Goal: Information Seeking & Learning: Learn about a topic

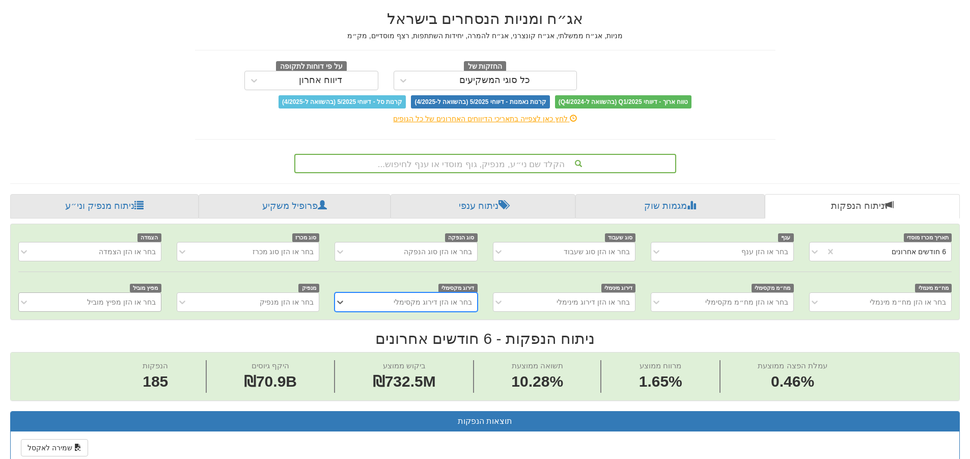
click at [131, 312] on div "בחר או הזן מפיץ מוביל" at bounding box center [89, 301] width 143 height 19
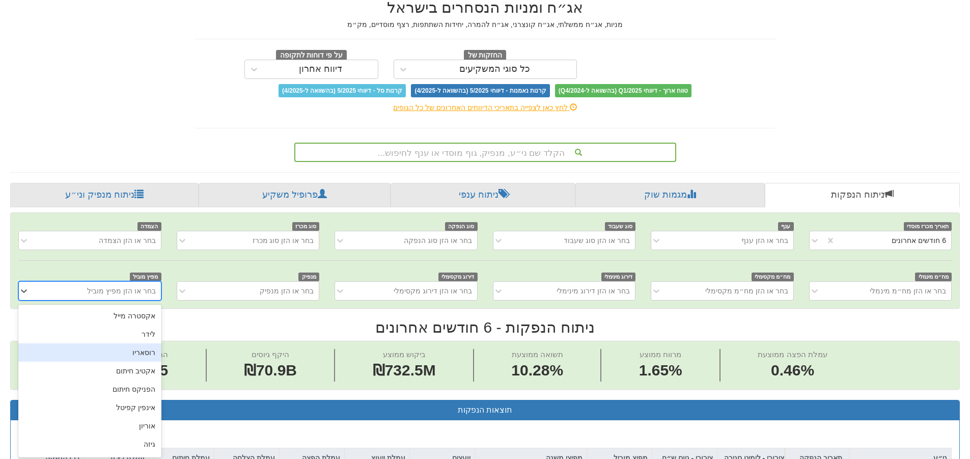
scroll to position [50, 0]
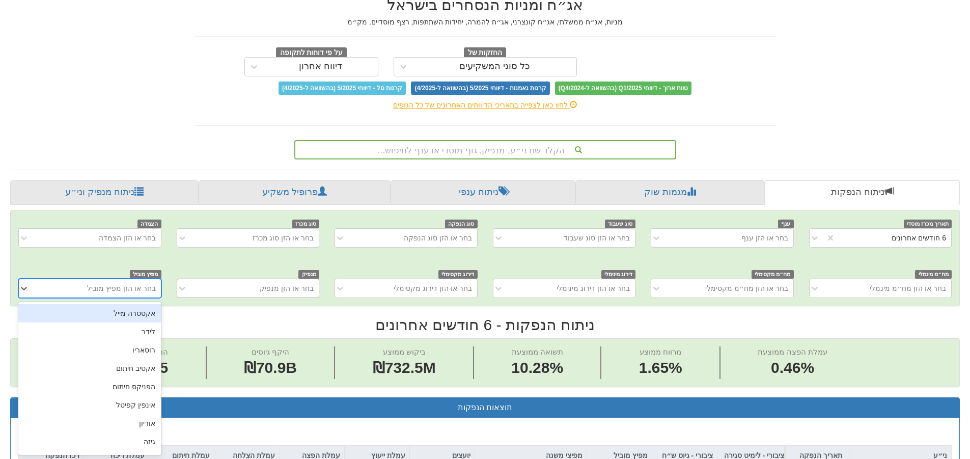
click at [213, 292] on div "בחר או הזן מנפיק" at bounding box center [256, 288] width 126 height 16
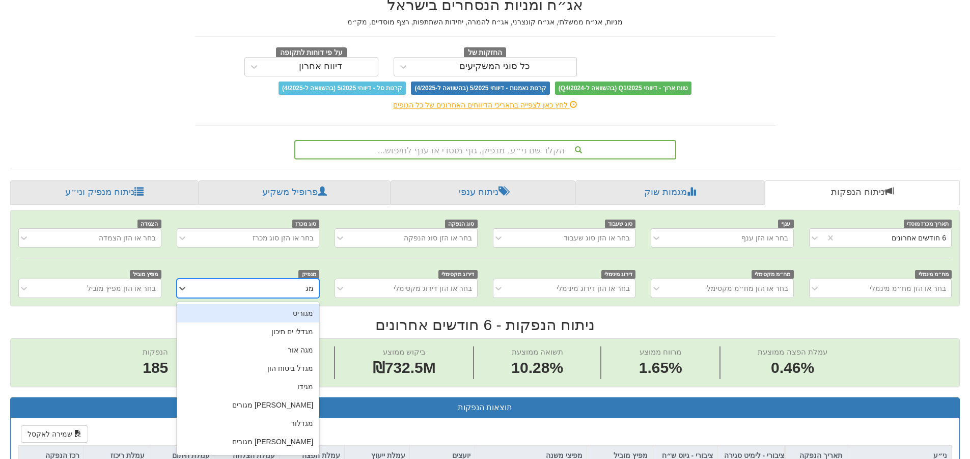
type input "[PERSON_NAME]"
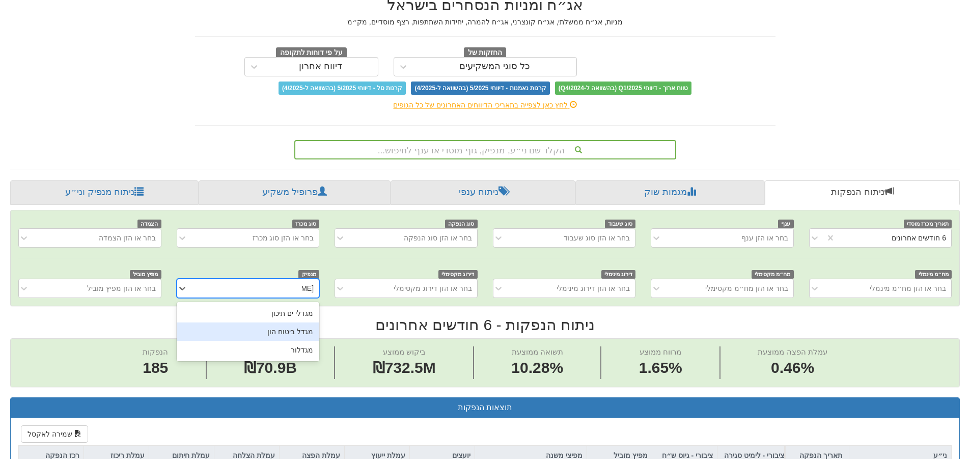
click at [308, 333] on div "מגדל ביטוח הון" at bounding box center [248, 331] width 143 height 18
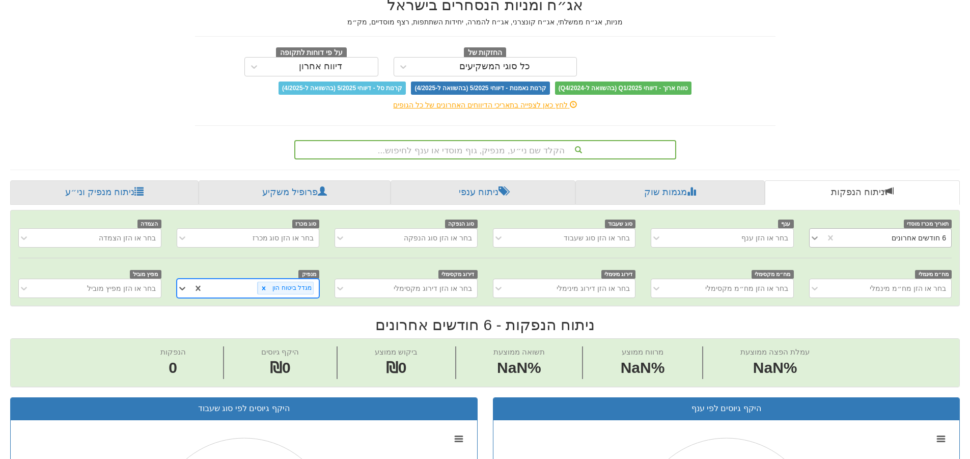
click at [813, 238] on icon at bounding box center [815, 238] width 6 height 4
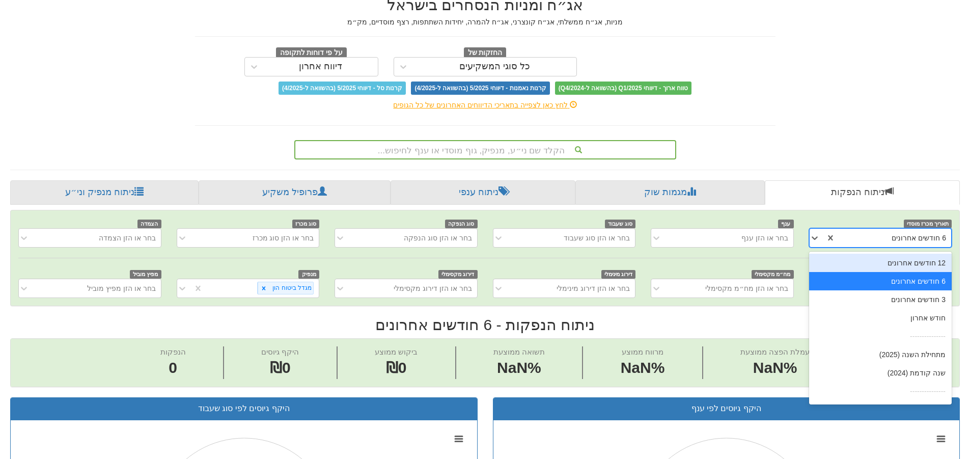
click at [896, 266] on div "12 חודשים אחרונים" at bounding box center [880, 263] width 143 height 18
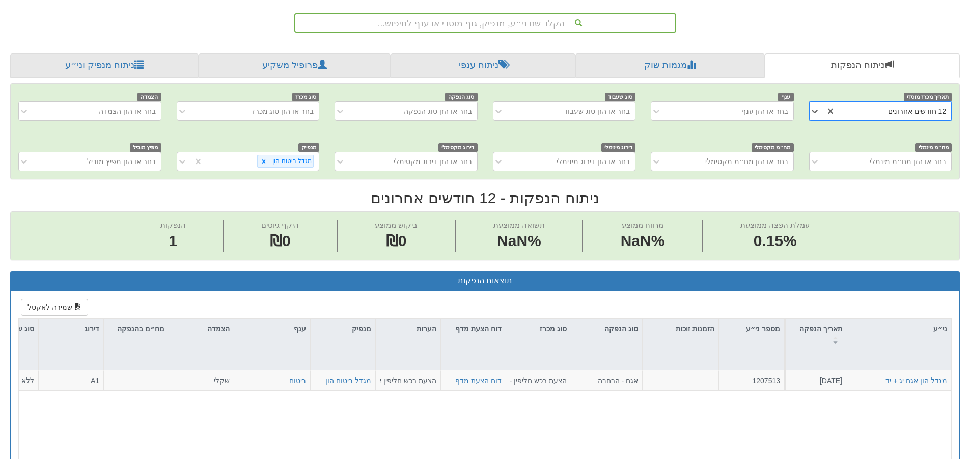
scroll to position [203, 0]
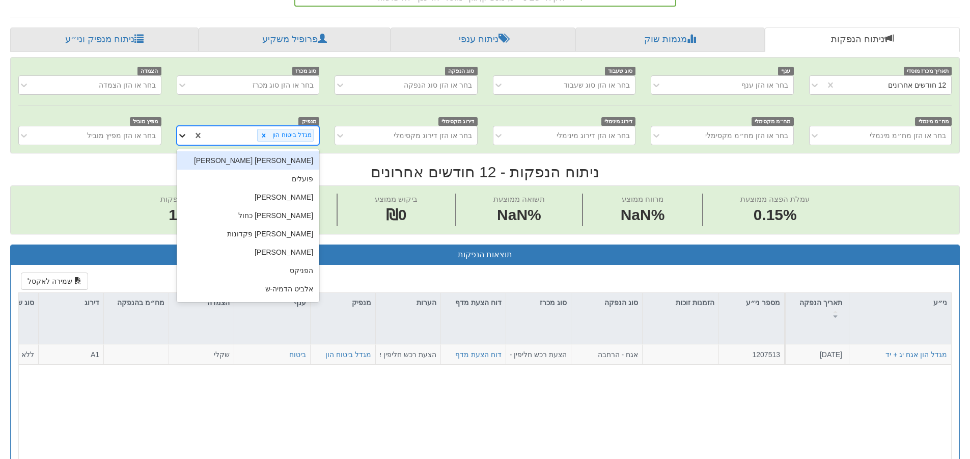
click at [184, 139] on icon at bounding box center [182, 135] width 10 height 10
click at [818, 81] on icon at bounding box center [815, 85] width 10 height 10
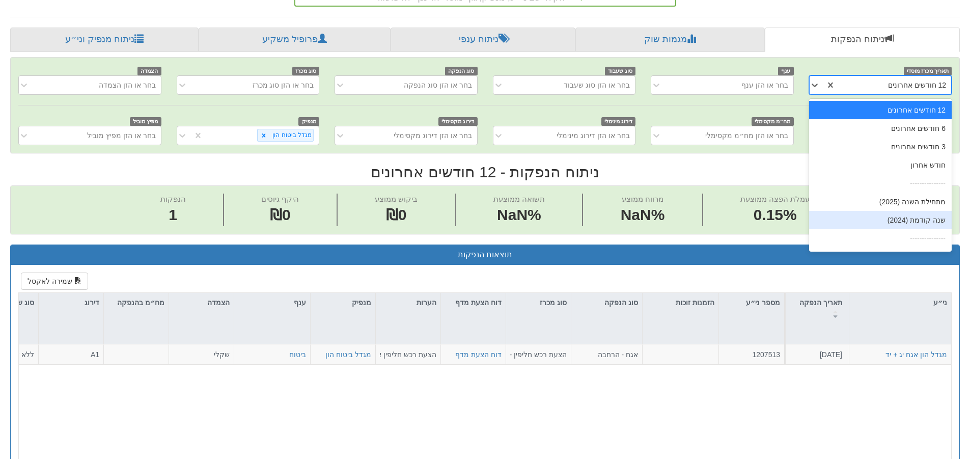
click at [933, 222] on div "שנה קודמת (2024)" at bounding box center [880, 220] width 143 height 18
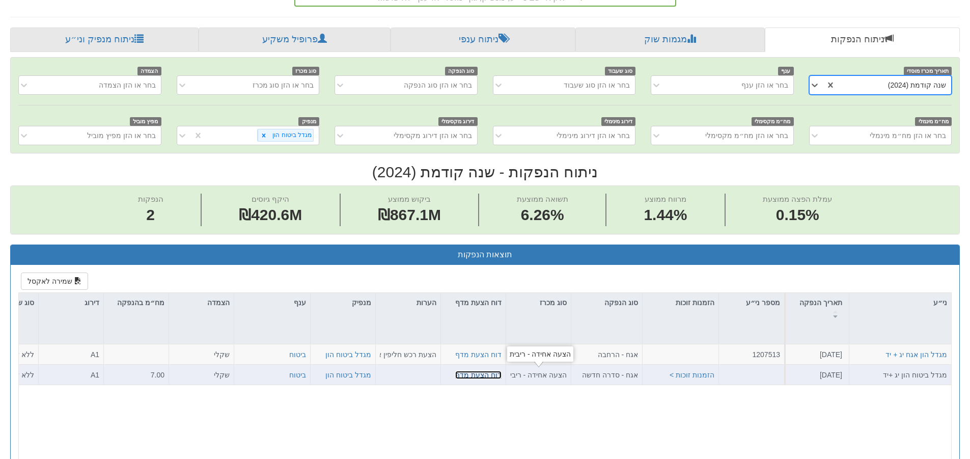
click at [496, 374] on link "דוח הצעת מדף" at bounding box center [478, 374] width 46 height 8
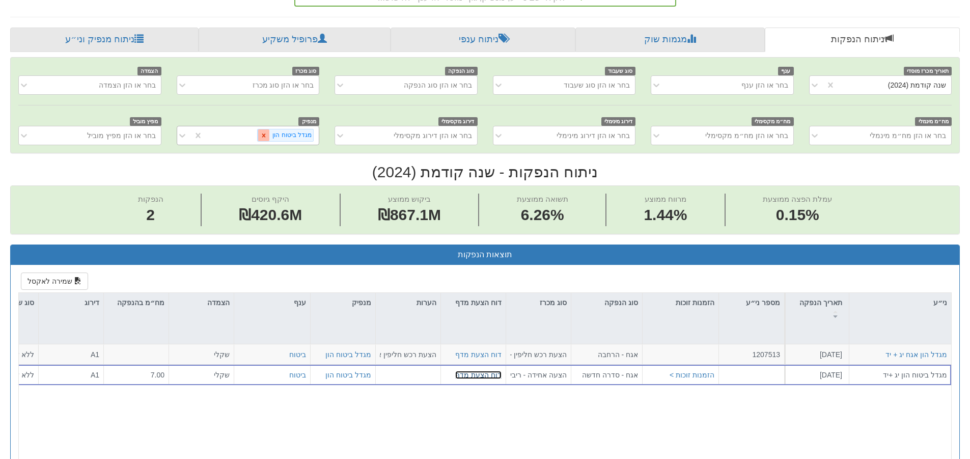
click at [266, 136] on icon at bounding box center [264, 135] width 4 height 4
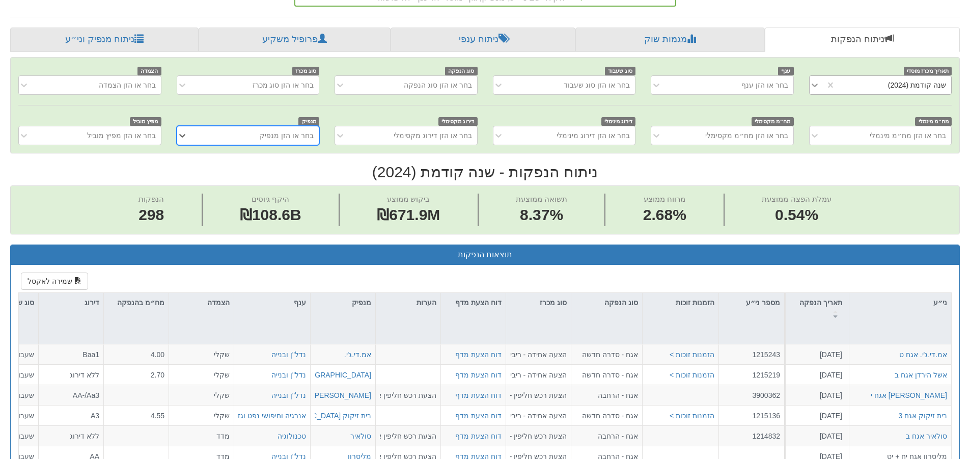
click at [817, 85] on icon at bounding box center [815, 86] width 6 height 4
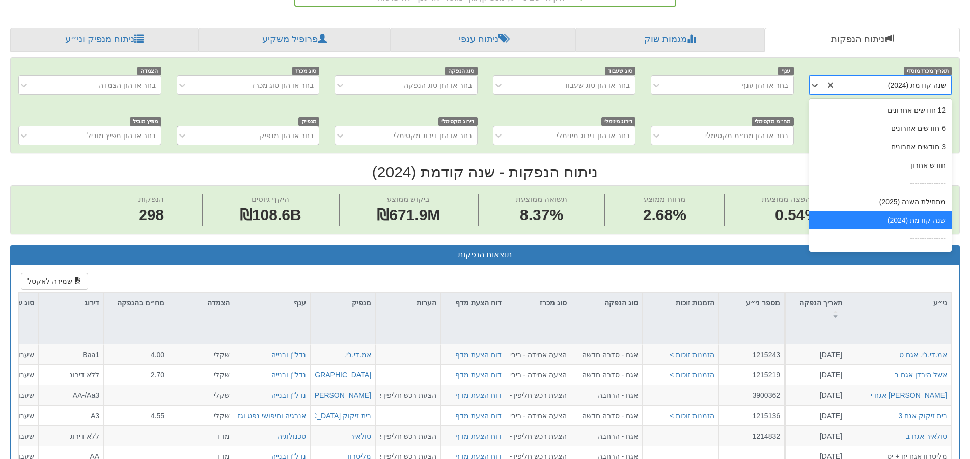
scroll to position [16, 0]
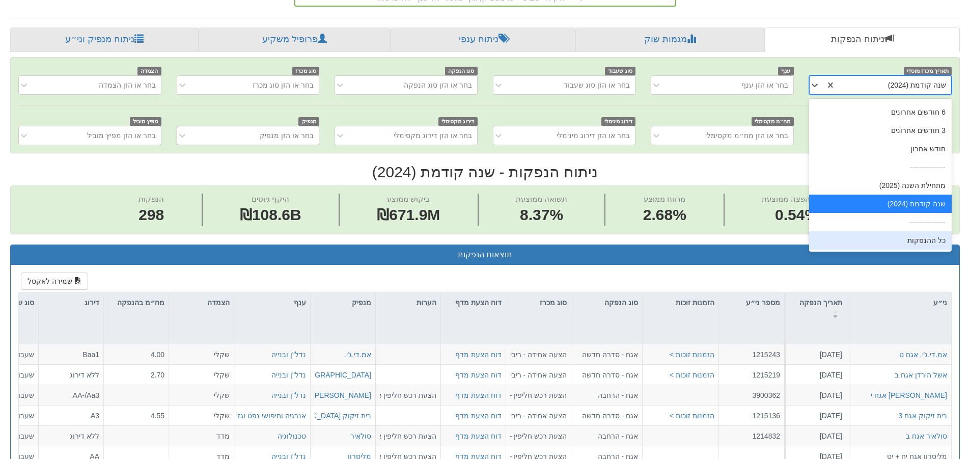
click at [907, 236] on div "כל ההנפקות" at bounding box center [880, 240] width 143 height 18
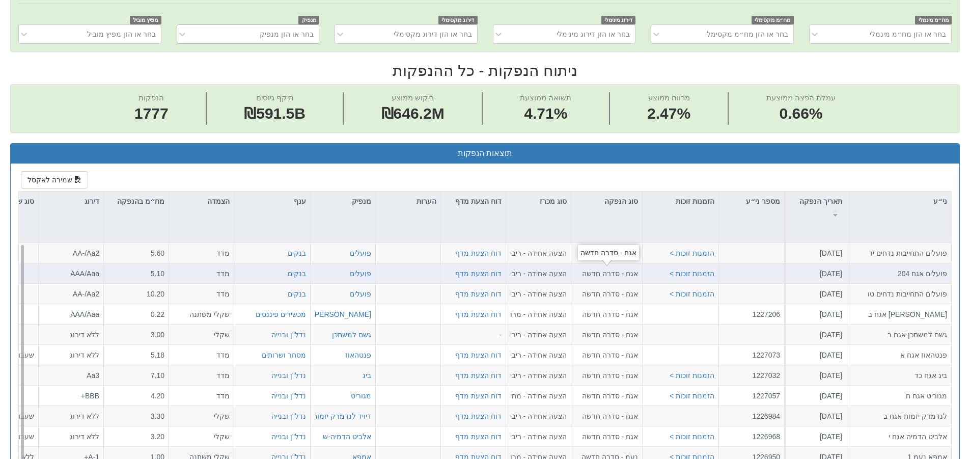
scroll to position [305, 0]
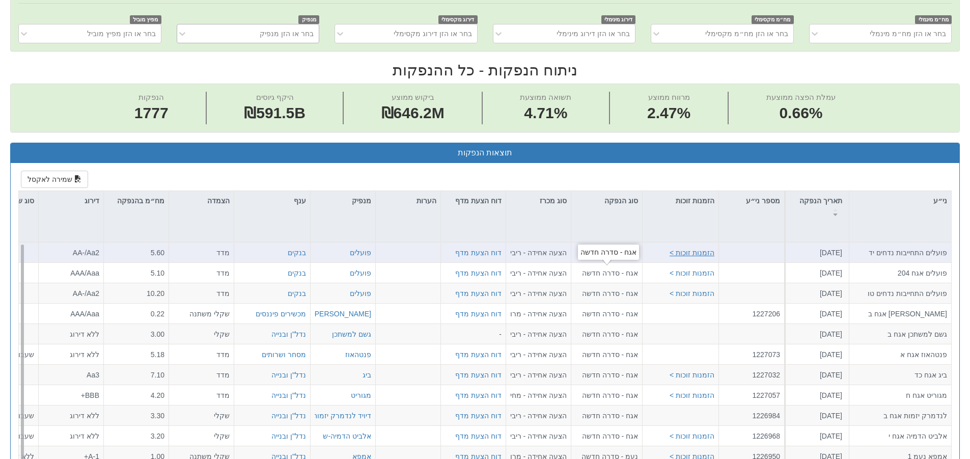
click at [701, 254] on button "הזמנות זוכות >" at bounding box center [692, 252] width 45 height 10
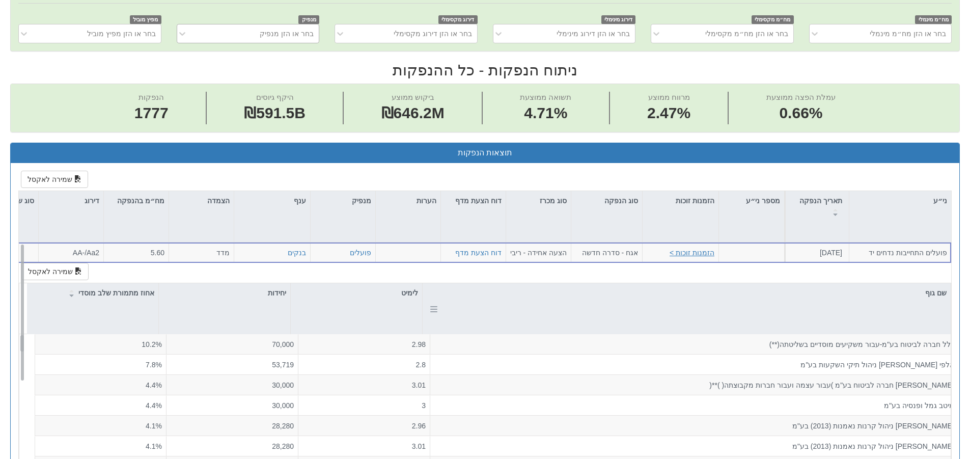
scroll to position [12, 0]
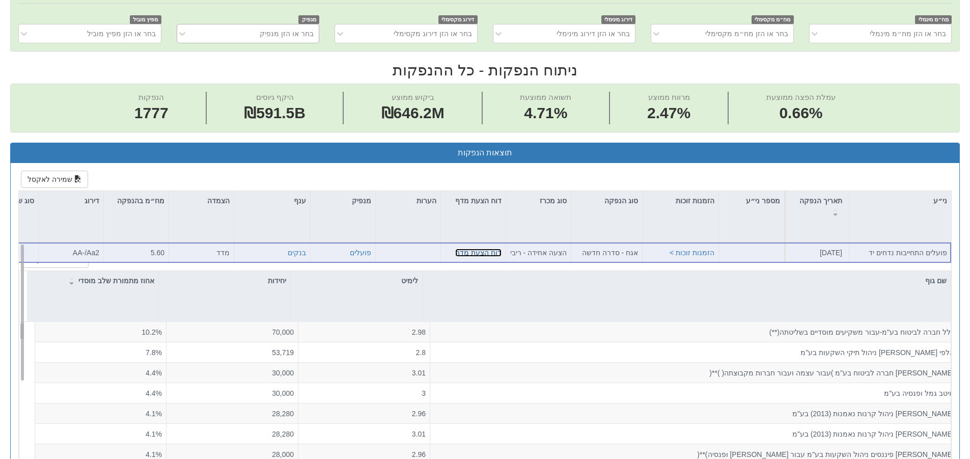
click at [482, 254] on link "דוח הצעת מדף" at bounding box center [478, 252] width 46 height 8
click at [495, 251] on link "דוח הצעת מדף" at bounding box center [478, 252] width 46 height 8
click at [709, 254] on button "הזמנות זוכות >" at bounding box center [692, 252] width 45 height 10
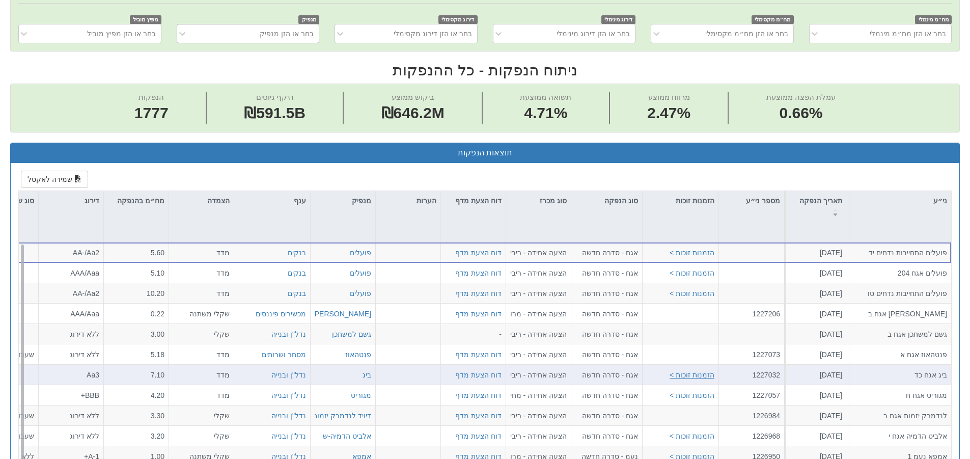
click at [687, 375] on button "הזמנות זוכות >" at bounding box center [692, 374] width 45 height 10
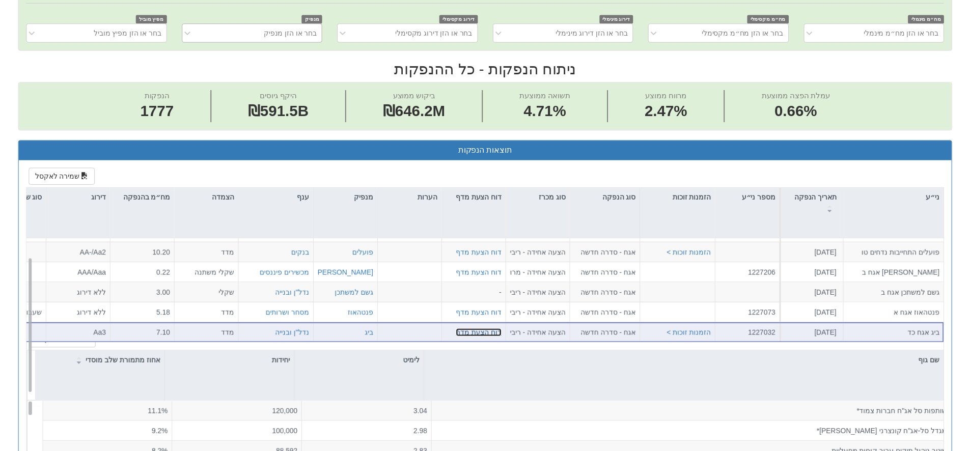
scroll to position [85, 1856]
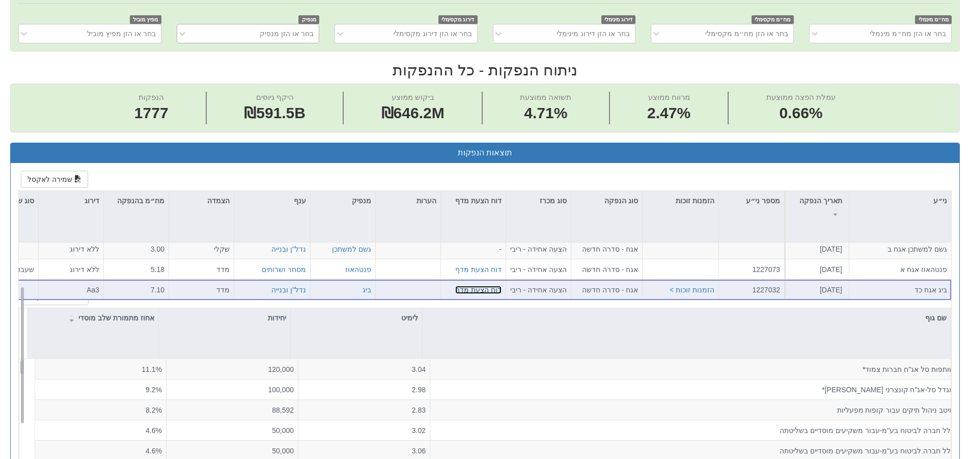
click at [491, 288] on link "דוח הצעת מדף" at bounding box center [478, 289] width 46 height 8
click at [702, 290] on button "הזמנות זוכות >" at bounding box center [692, 289] width 45 height 10
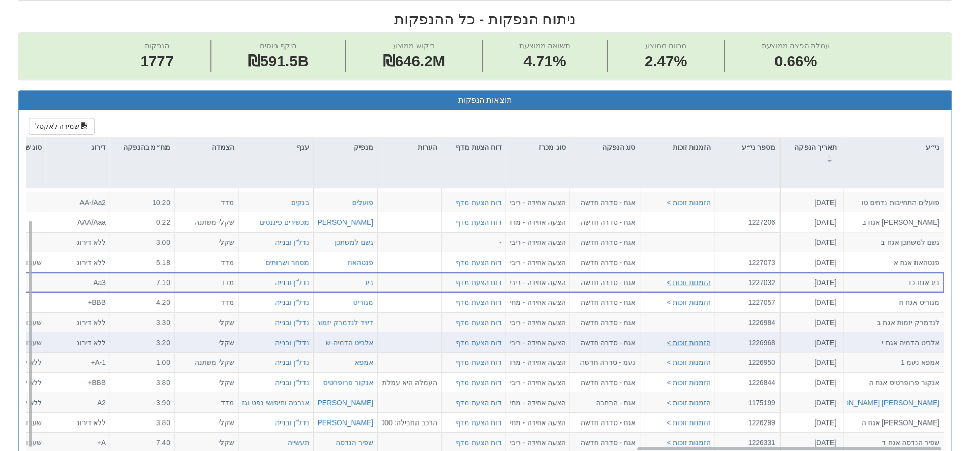
scroll to position [407, 0]
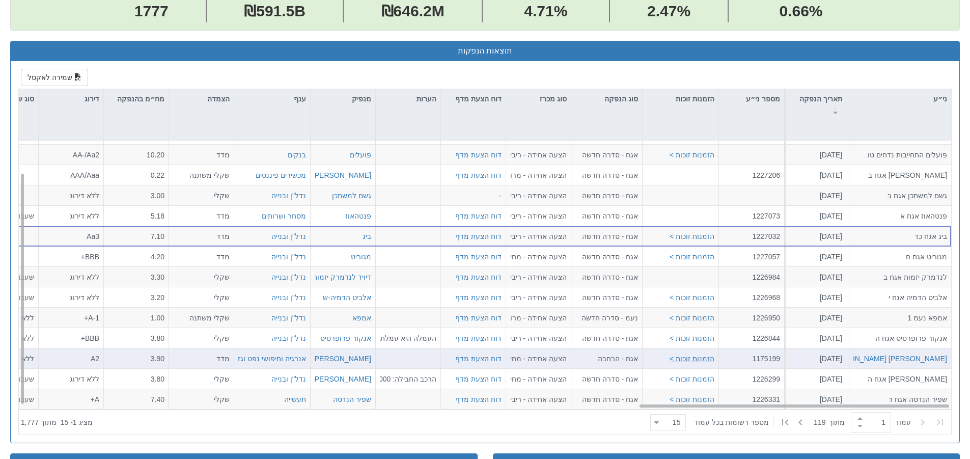
click at [701, 358] on button "הזמנות זוכות >" at bounding box center [692, 358] width 45 height 10
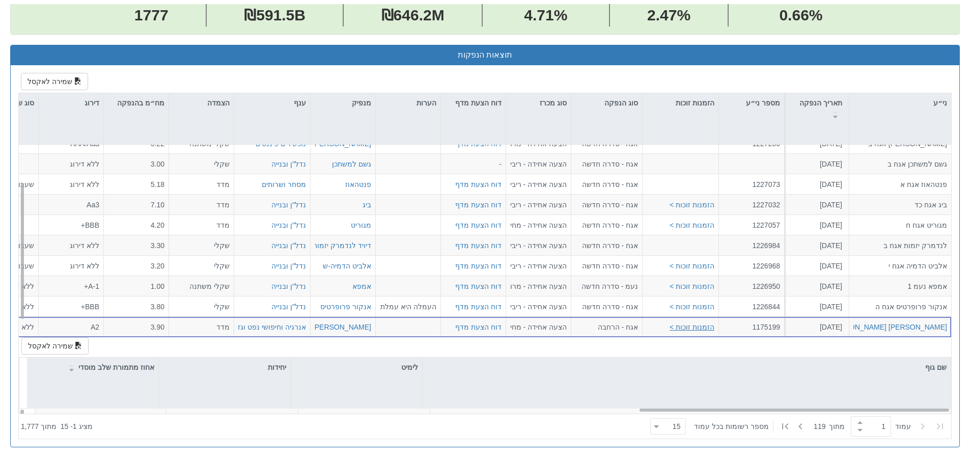
scroll to position [88, 1856]
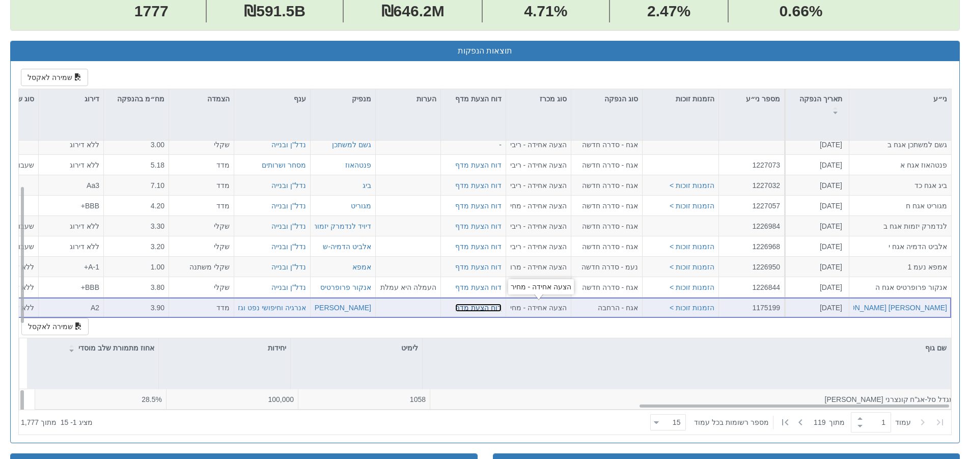
click at [497, 307] on link "דוח הצעת מדף" at bounding box center [478, 307] width 46 height 8
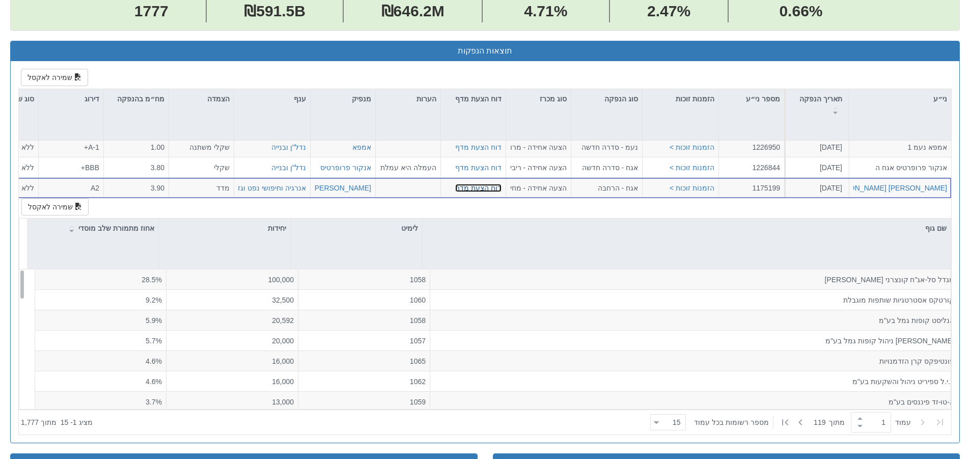
scroll to position [0, 0]
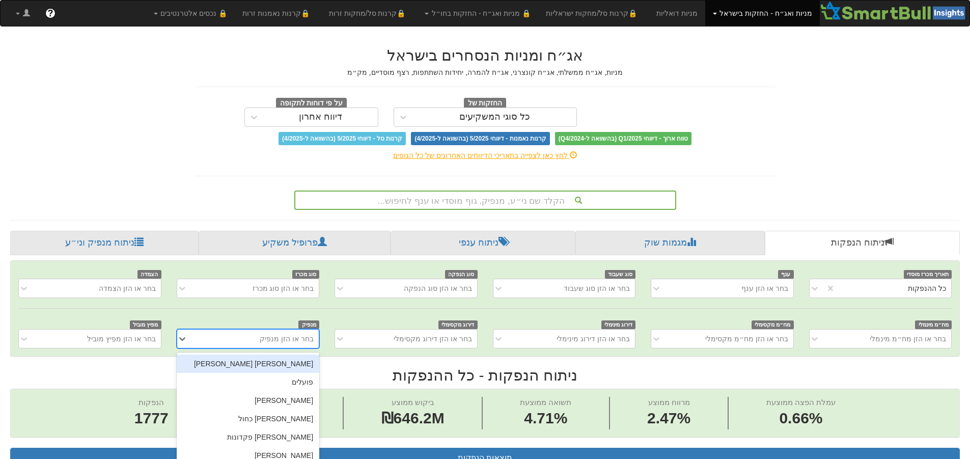
click at [273, 333] on div "option מגדל ביטוח הון, deselected. option [PERSON_NAME] [PERSON_NAME] focused, …" at bounding box center [248, 338] width 143 height 19
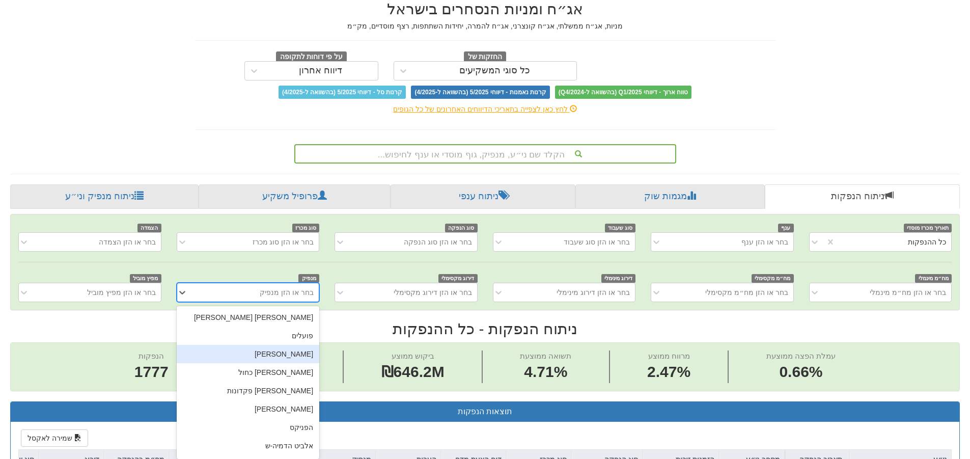
scroll to position [50, 0]
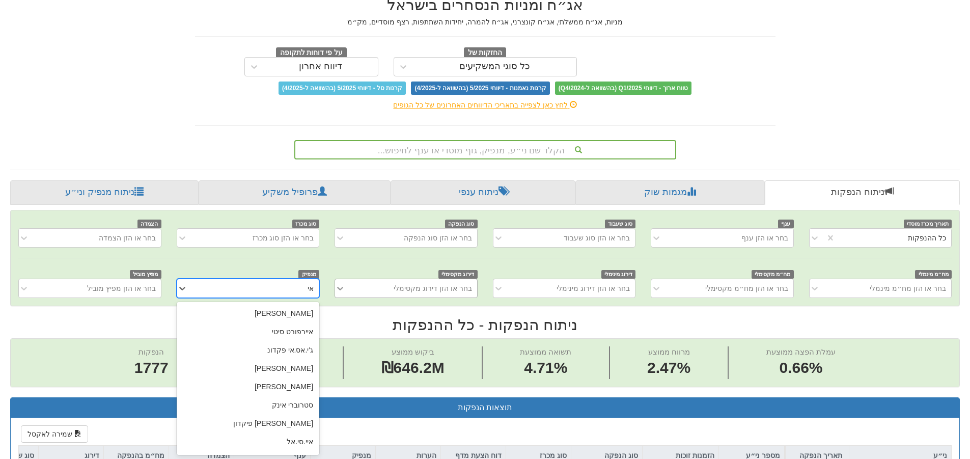
type input "א"
type input "אייר"
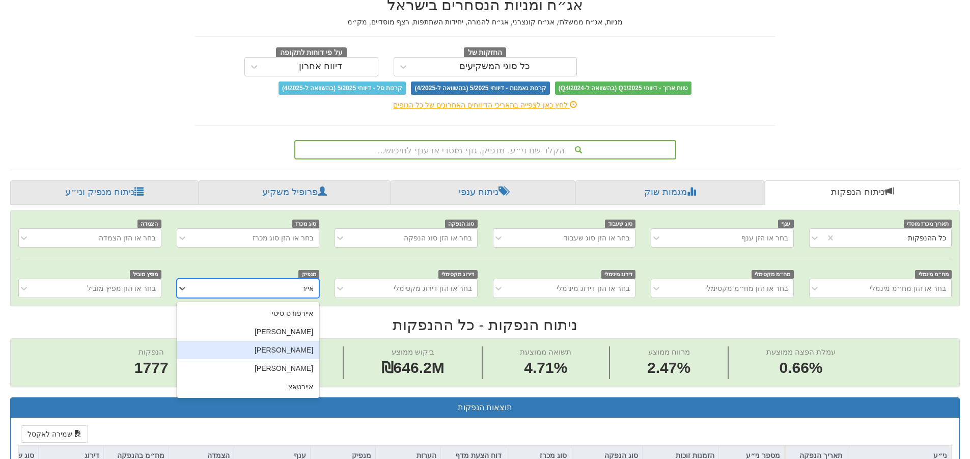
click at [289, 345] on div "[PERSON_NAME]" at bounding box center [248, 350] width 143 height 18
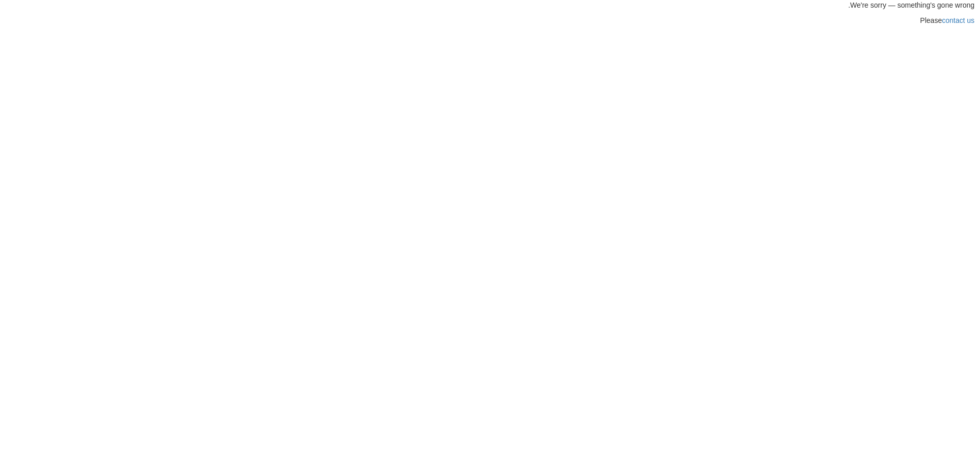
scroll to position [0, 0]
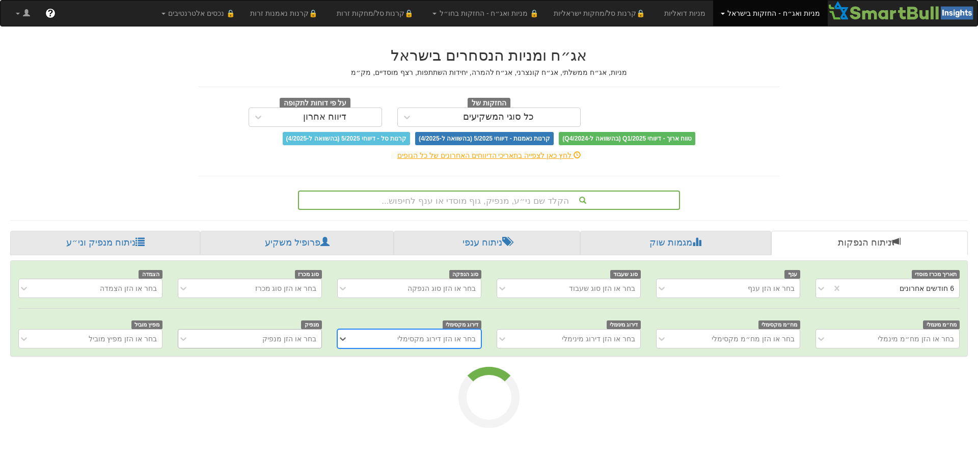
click at [287, 338] on div "בחר או הזן מנפיק" at bounding box center [250, 338] width 144 height 19
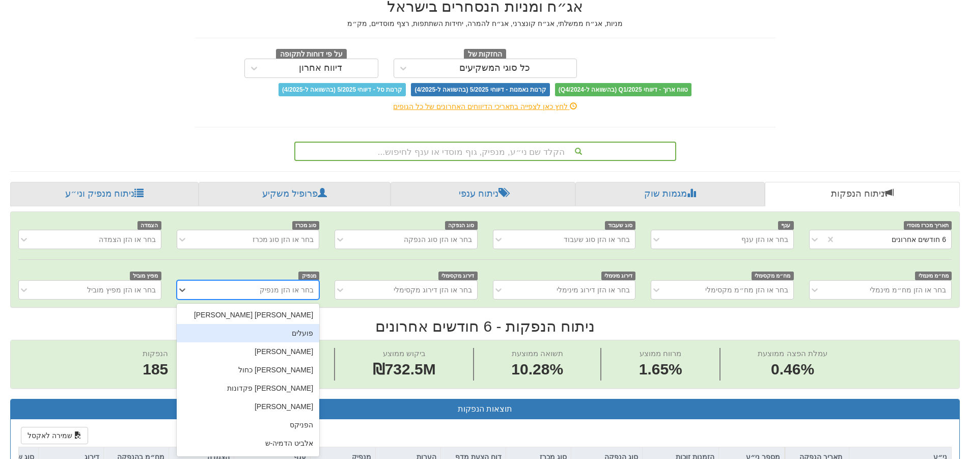
scroll to position [50, 0]
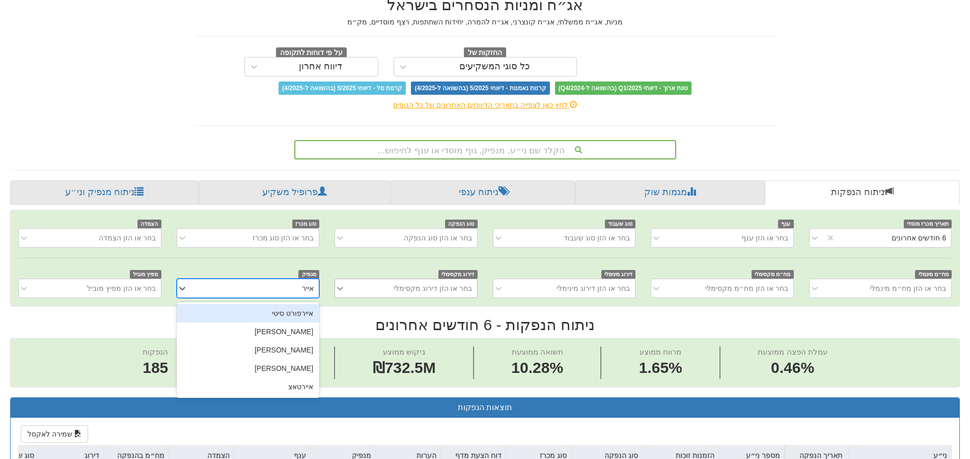
type input "איירו"
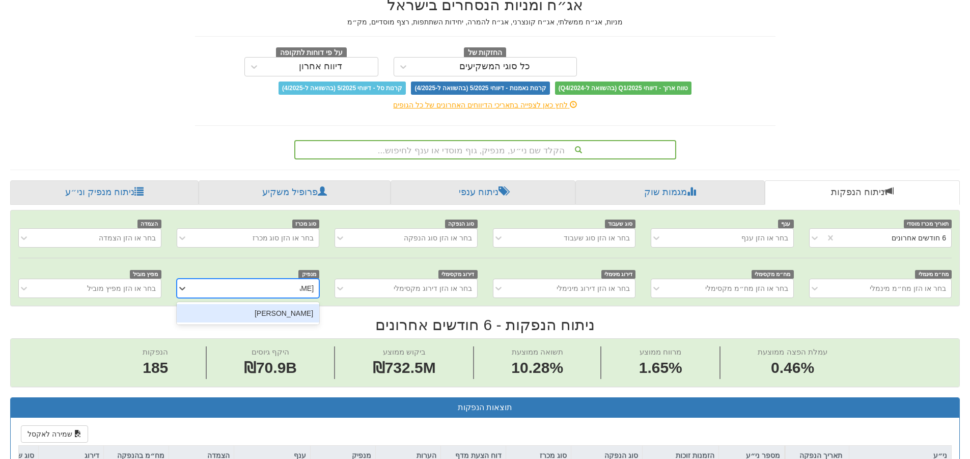
click at [309, 309] on div "[PERSON_NAME]" at bounding box center [248, 313] width 143 height 18
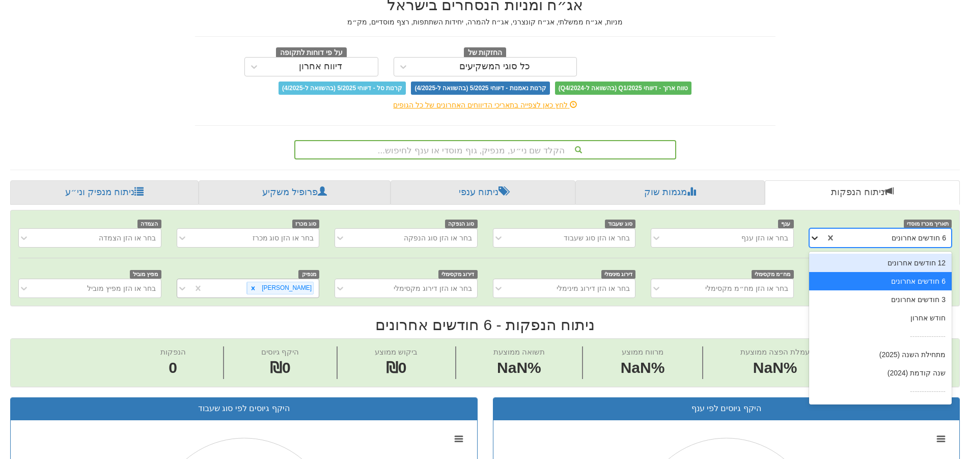
click at [814, 237] on icon at bounding box center [815, 238] width 10 height 10
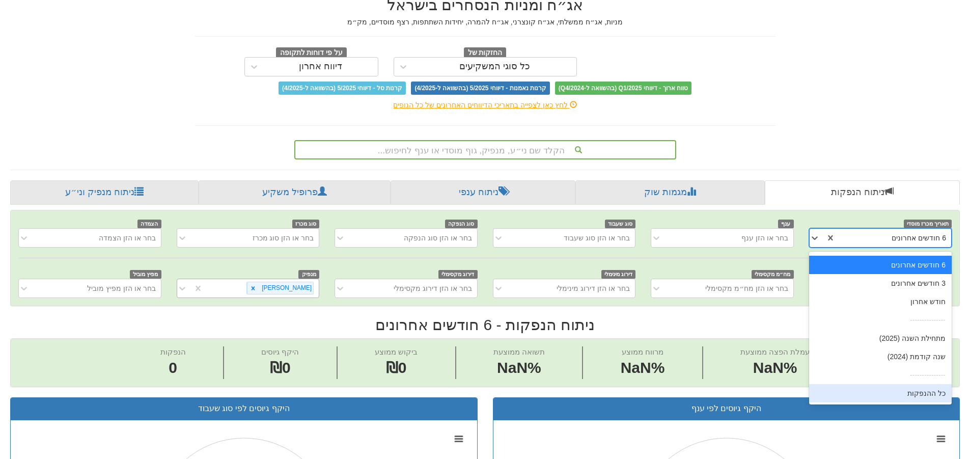
click at [874, 394] on div "כל ההנפקות" at bounding box center [880, 393] width 143 height 18
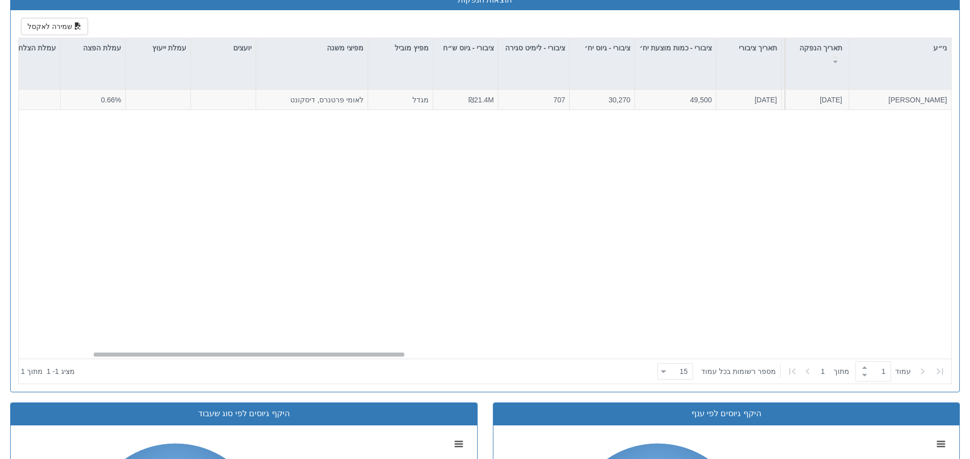
scroll to position [0, 214]
drag, startPoint x: 783, startPoint y: 354, endPoint x: 237, endPoint y: 334, distance: 546.8
click at [237, 334] on div "איירובוטיקס 9.9.2021 1179373 מניות - IPO הצעה אחידה (רק ציבור) - מחיר דוח הצעת …" at bounding box center [485, 224] width 932 height 269
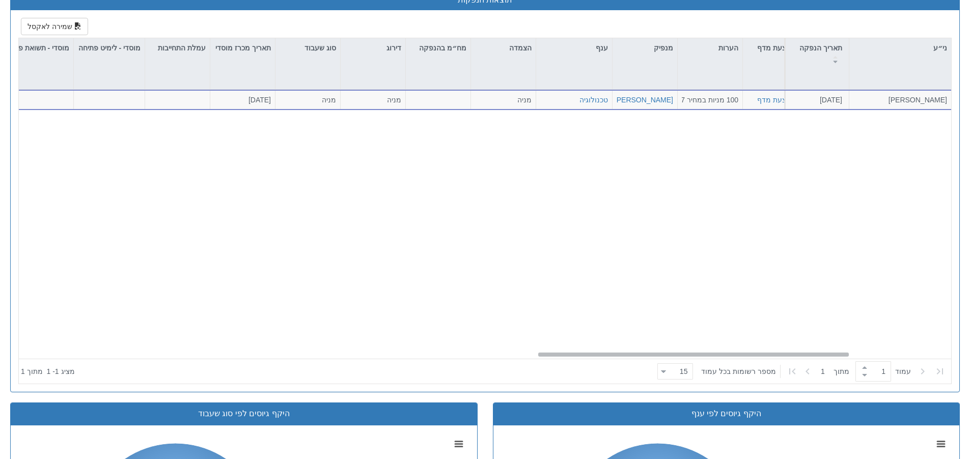
drag, startPoint x: 393, startPoint y: 354, endPoint x: 849, endPoint y: 344, distance: 456.4
click at [849, 344] on div "איירובוטיקס 9.9.2021 1179373 מניות - IPO הצעה אחידה (רק ציבור) - מחיר דוח הצעת …" at bounding box center [485, 224] width 932 height 269
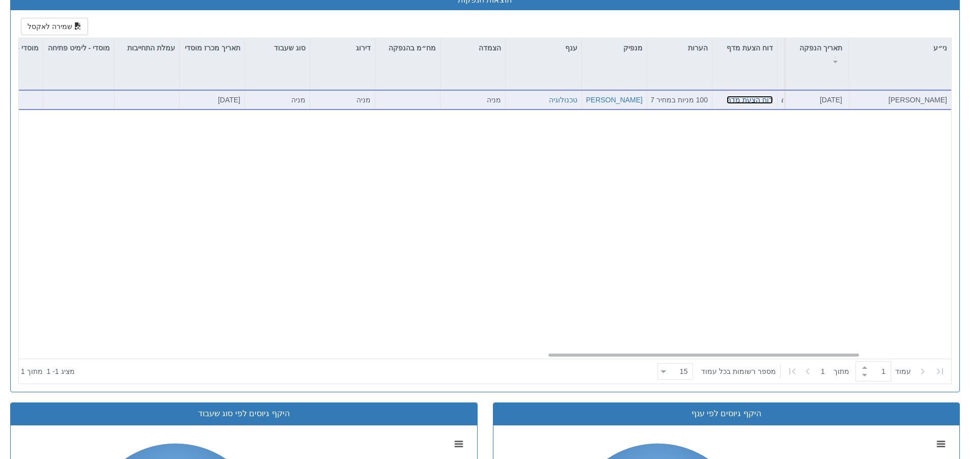
click at [755, 102] on link "דוח הצעת מדף" at bounding box center [750, 100] width 46 height 8
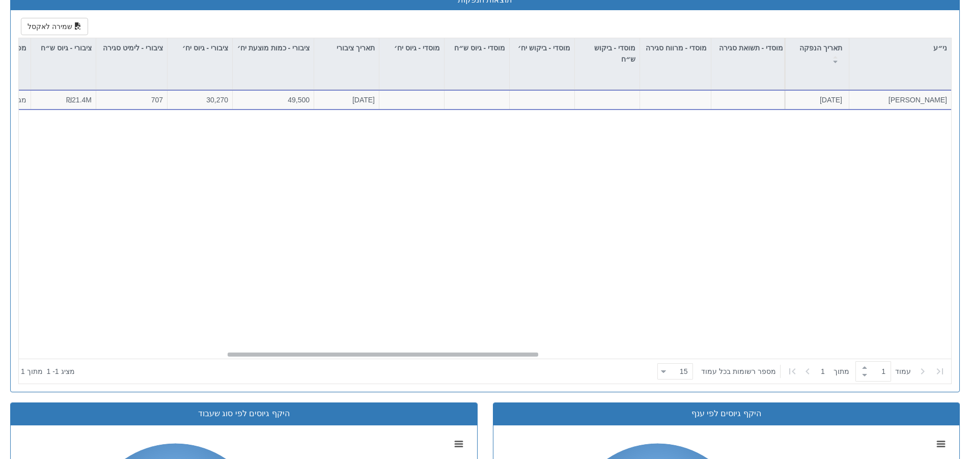
scroll to position [0, 618]
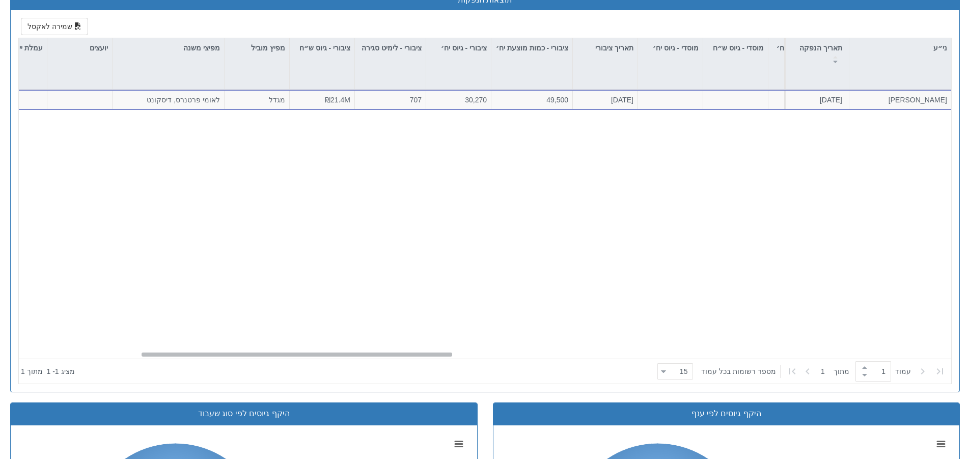
drag, startPoint x: 753, startPoint y: 355, endPoint x: 330, endPoint y: 405, distance: 426.2
click at [338, 405] on div "תאריך מכרז מוסדי כל ההנפקות ענף בחר או הזן ענף סוג שעבוד בחר או הזן סוג שעבוד ס…" at bounding box center [485, 354] width 950 height 1105
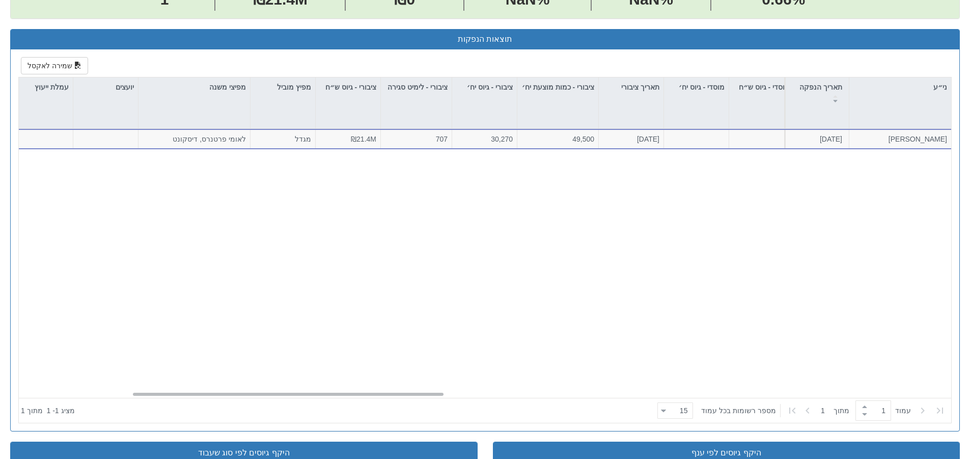
scroll to position [458, 0]
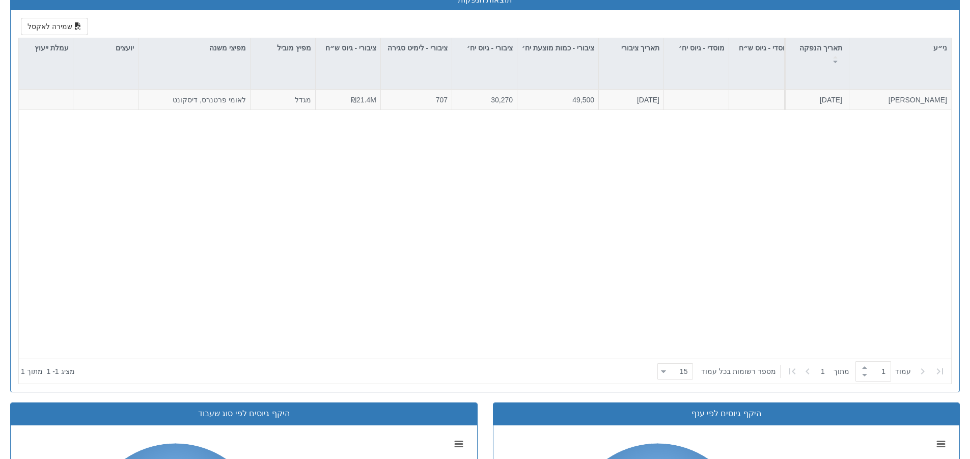
click at [427, 358] on div "‏עמוד 1 ‏ מתוך 1 ‏מספר רשומות בכל עמוד 15 15 ‏מציג 1 - 1 ‏ מתוך 1" at bounding box center [485, 370] width 932 height 25
